Goal: Task Accomplishment & Management: Manage account settings

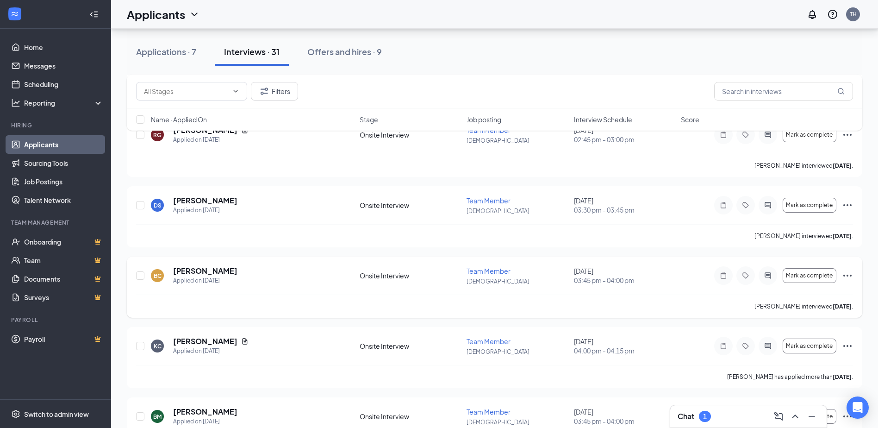
scroll to position [1750, 0]
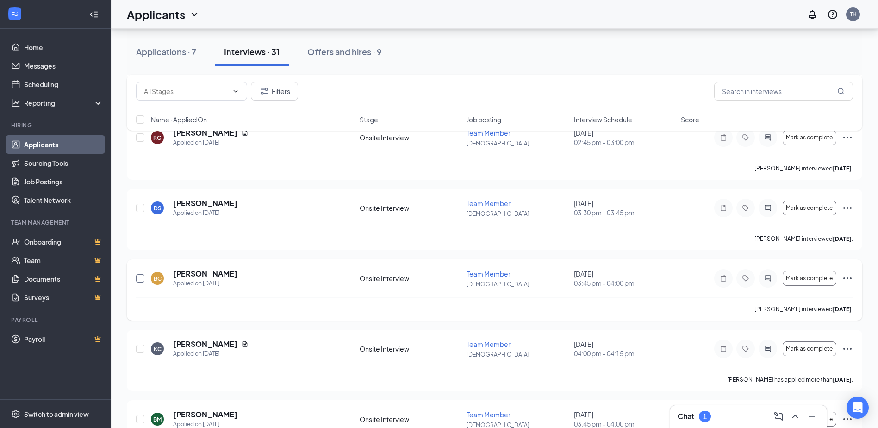
click at [143, 279] on input "checkbox" at bounding box center [140, 278] width 8 height 8
checkbox input "true"
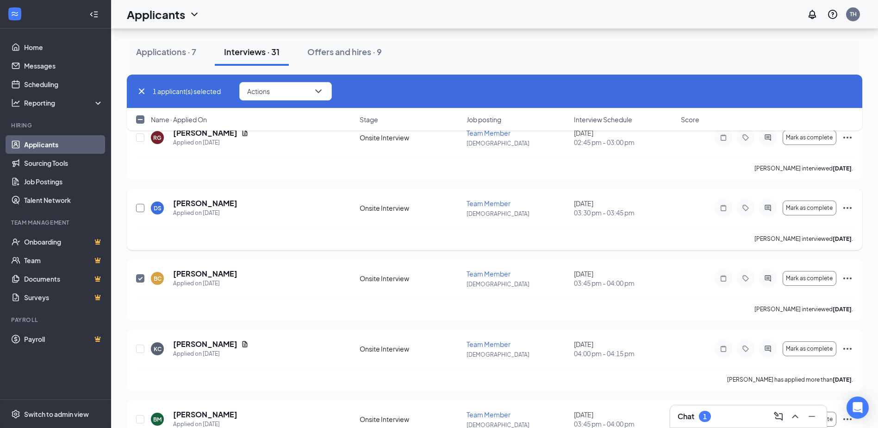
click at [141, 210] on input "checkbox" at bounding box center [140, 208] width 8 height 8
checkbox input "true"
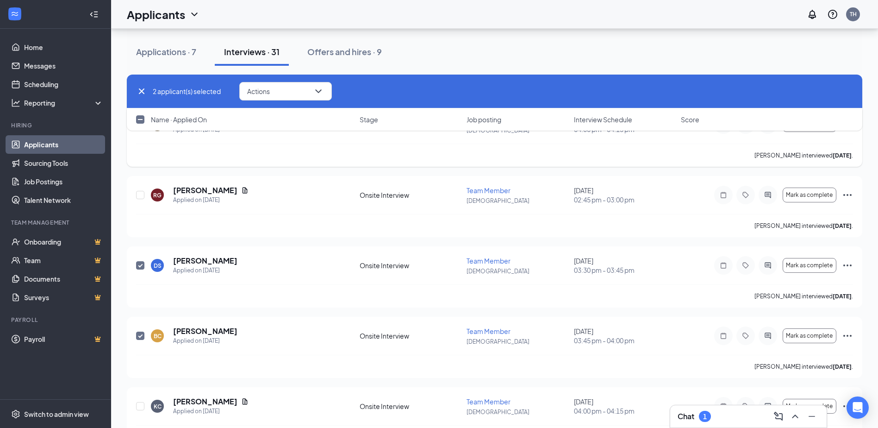
scroll to position [1611, 0]
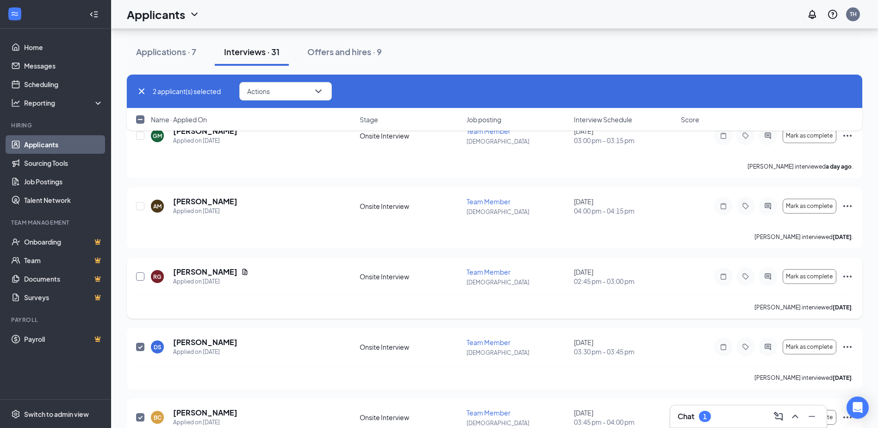
click at [138, 277] on input "checkbox" at bounding box center [140, 276] width 8 height 8
checkbox input "true"
click at [138, 204] on input "checkbox" at bounding box center [140, 206] width 8 height 8
checkbox input "true"
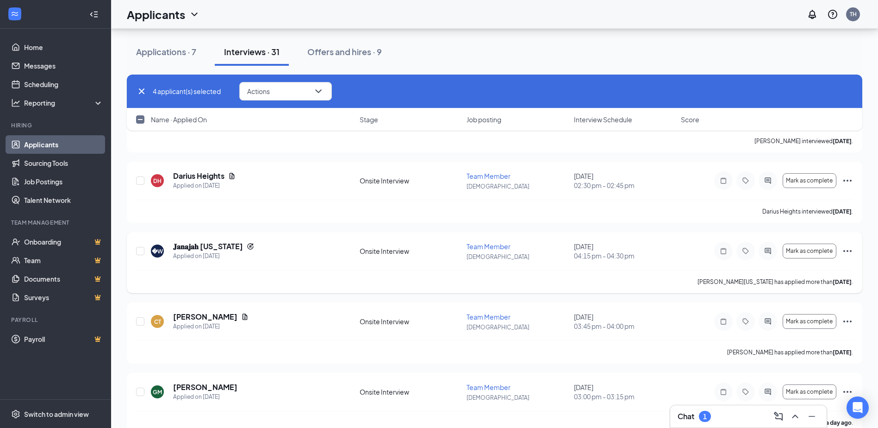
scroll to position [1333, 0]
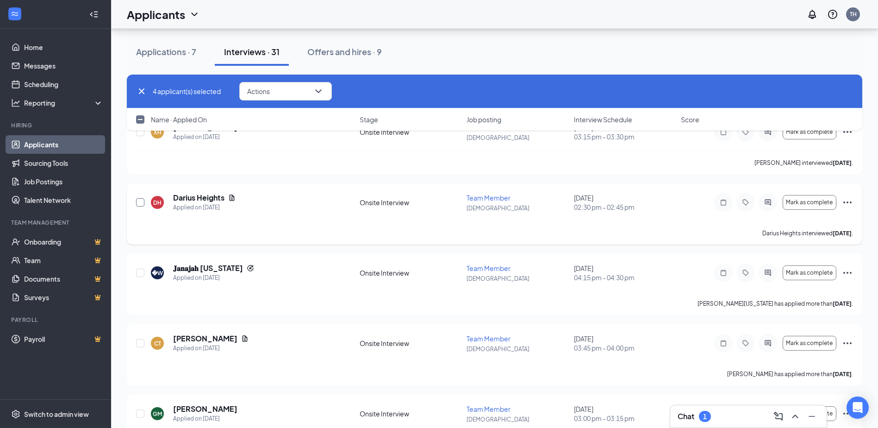
click at [138, 204] on input "checkbox" at bounding box center [140, 202] width 8 height 8
checkbox input "true"
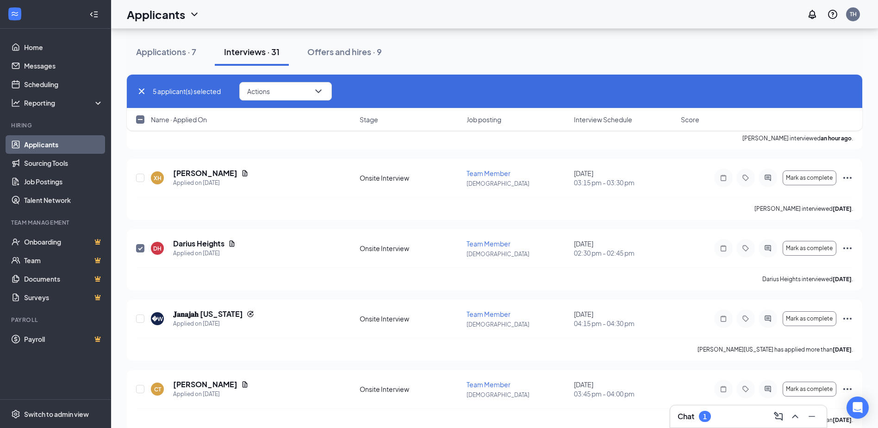
scroll to position [1287, 0]
click at [141, 178] on input "checkbox" at bounding box center [140, 178] width 8 height 8
checkbox input "true"
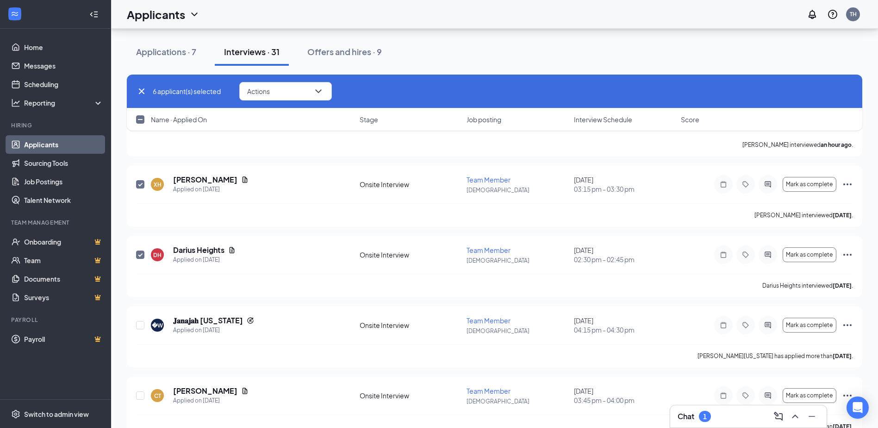
scroll to position [1148, 0]
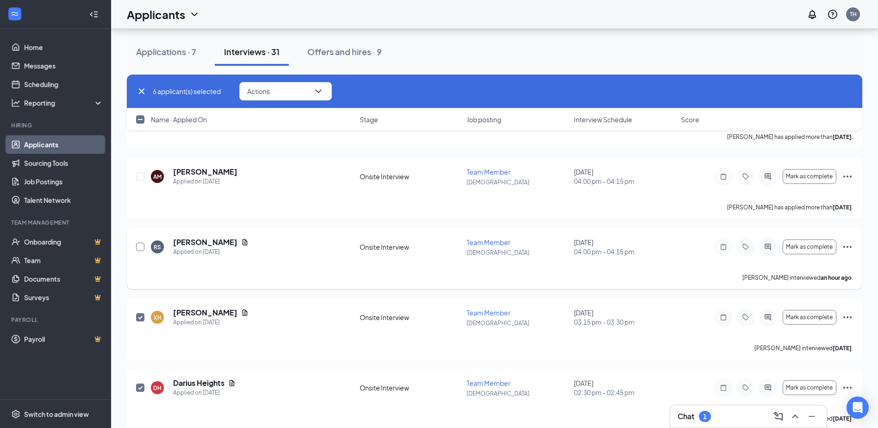
click at [143, 247] on input "checkbox" at bounding box center [140, 247] width 8 height 8
checkbox input "true"
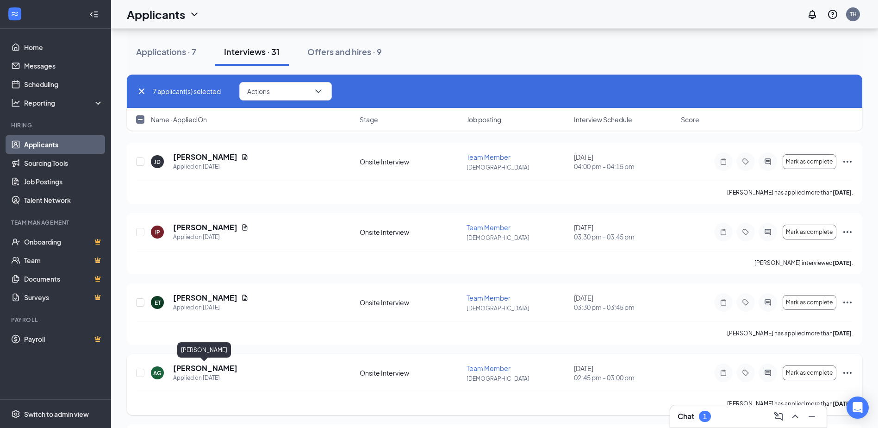
scroll to position [314, 0]
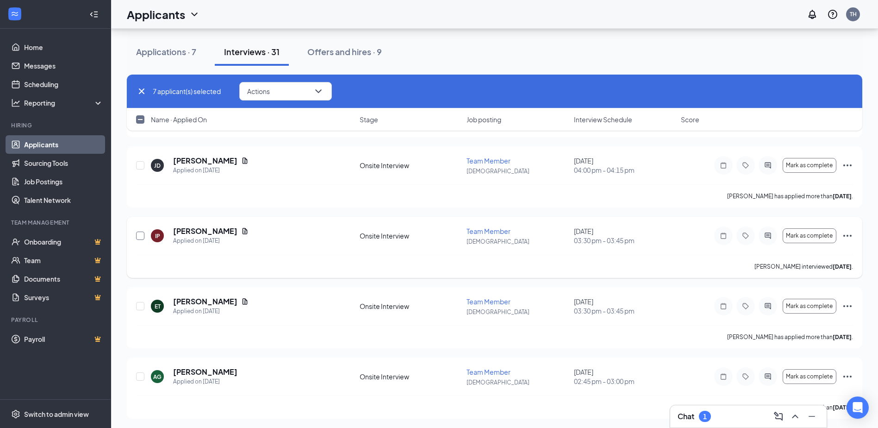
click at [140, 236] on input "checkbox" at bounding box center [140, 236] width 8 height 8
checkbox input "true"
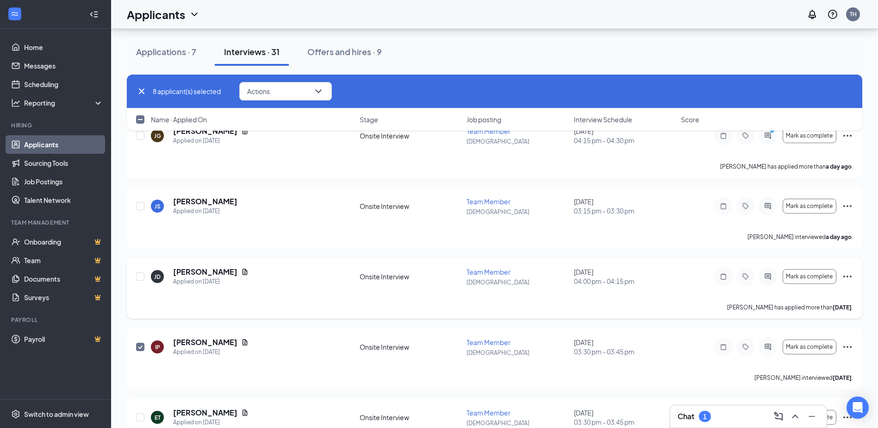
scroll to position [176, 0]
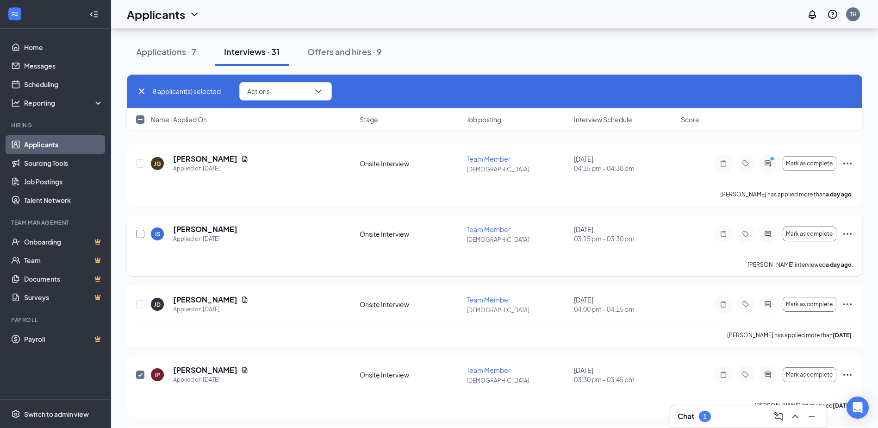
click at [142, 235] on input "checkbox" at bounding box center [140, 234] width 8 height 8
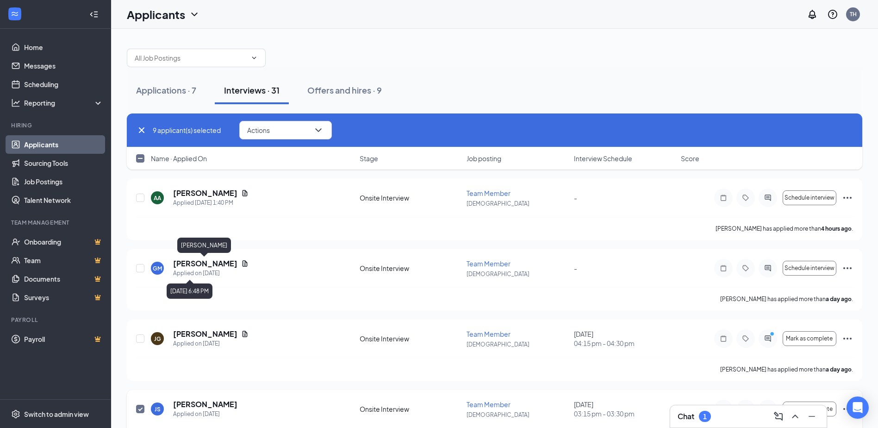
scroll to position [0, 0]
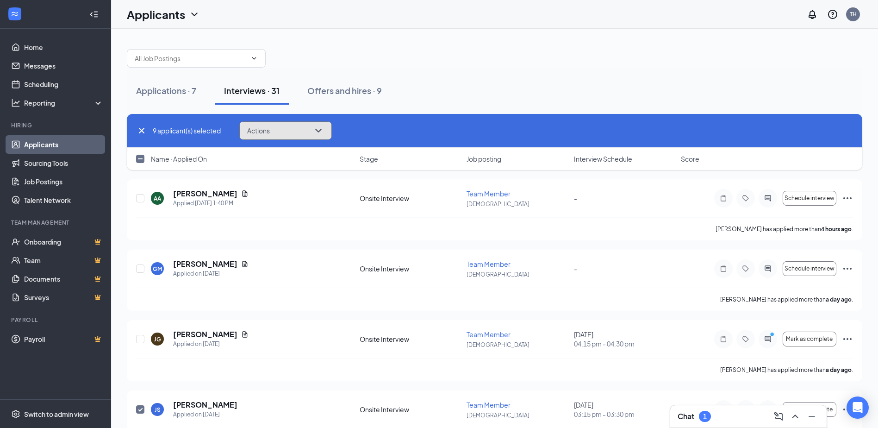
click at [271, 137] on button "Actions" at bounding box center [285, 130] width 93 height 19
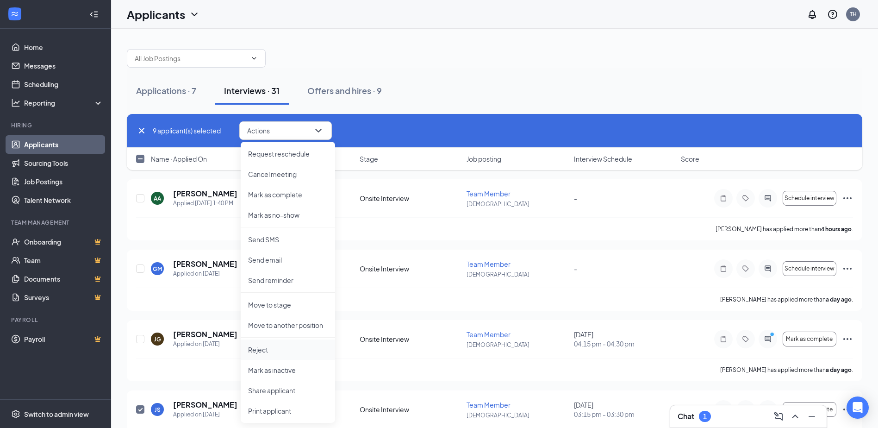
click at [266, 350] on p "Reject" at bounding box center [288, 349] width 80 height 9
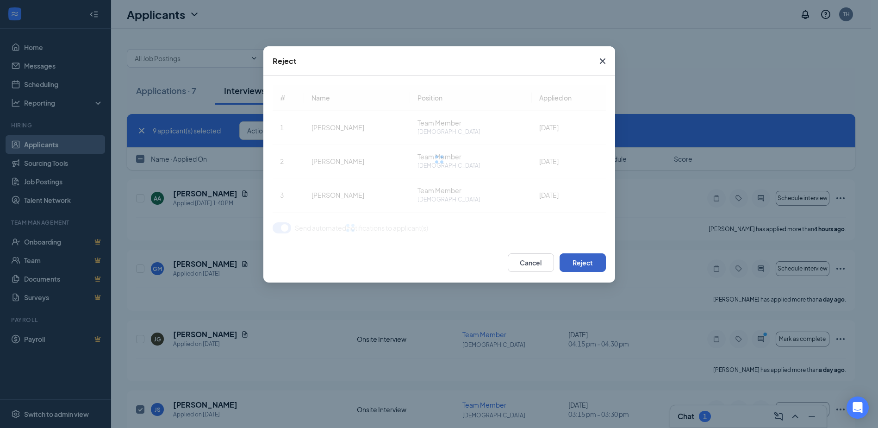
click at [580, 257] on button "Reject" at bounding box center [583, 262] width 46 height 19
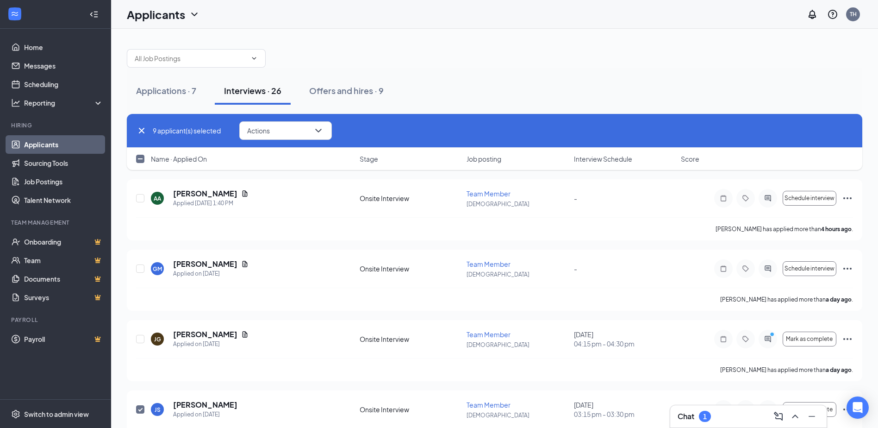
checkbox input "false"
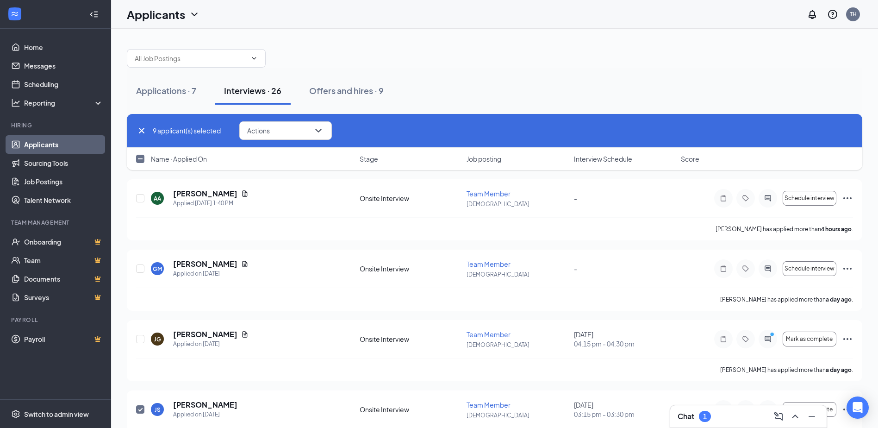
checkbox input "false"
